Goal: Obtain resource: Obtain resource

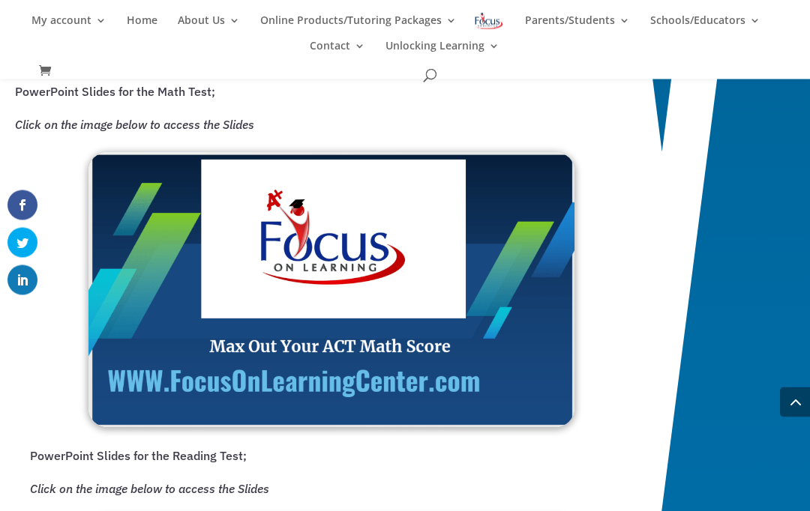
scroll to position [1257, 0]
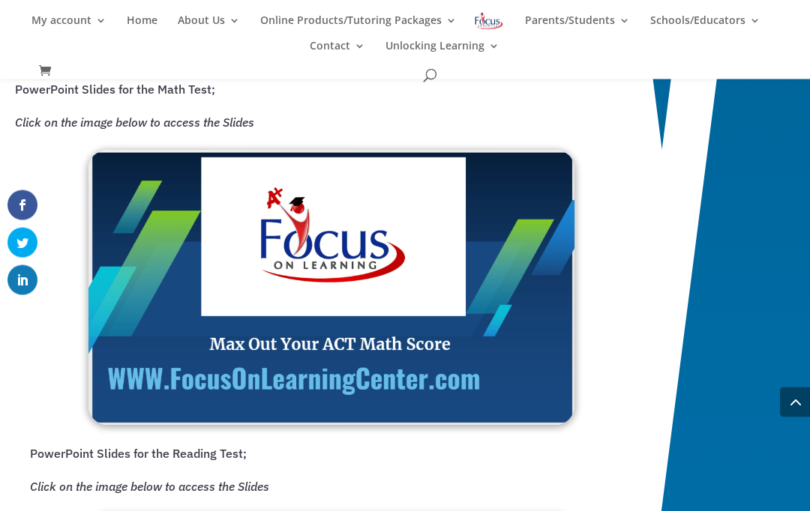
click at [334, 335] on img at bounding box center [331, 288] width 486 height 275
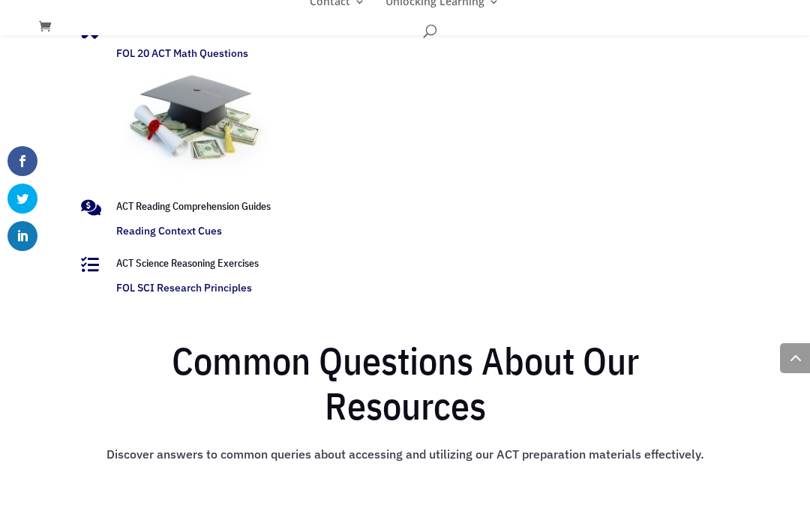
scroll to position [2821, 0]
click at [202, 325] on link "FOL SCI Research Principles" at bounding box center [184, 331] width 136 height 13
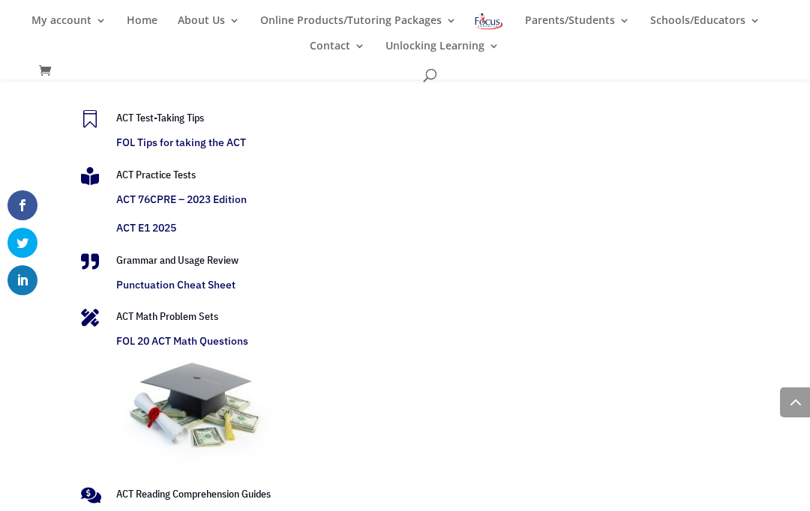
scroll to position [2572, 0]
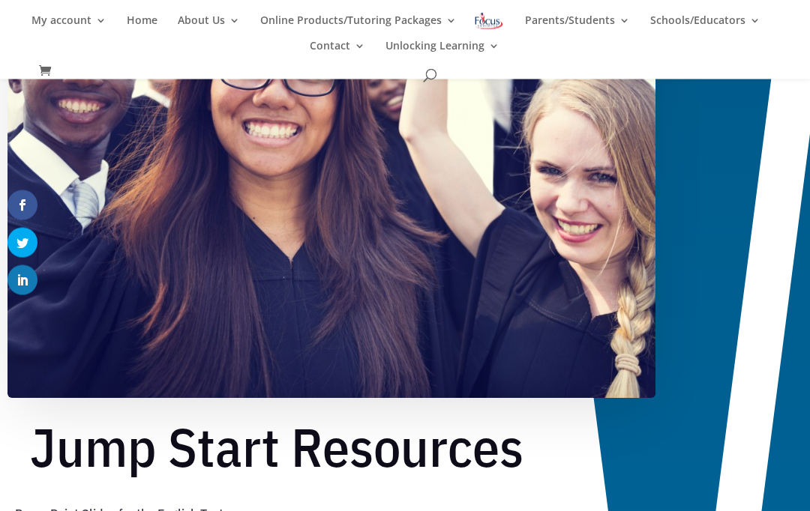
scroll to position [476, 0]
